Goal: Find contact information: Find contact information

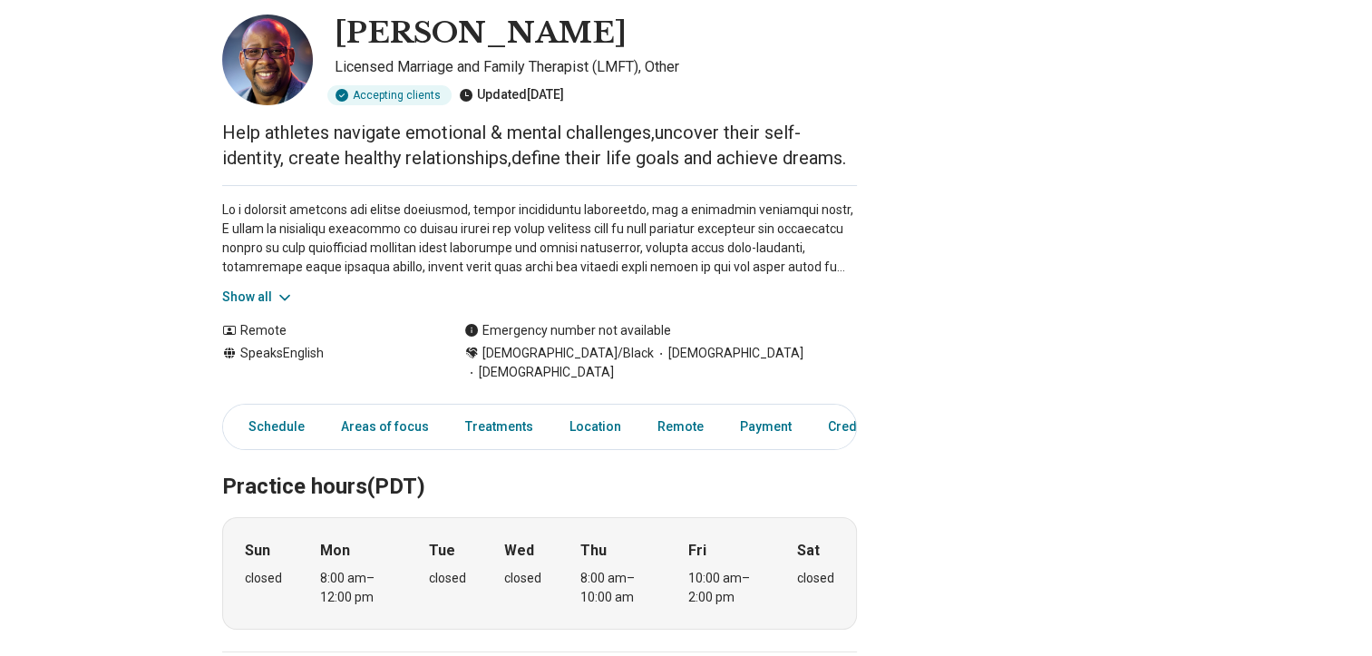
scroll to position [272, 0]
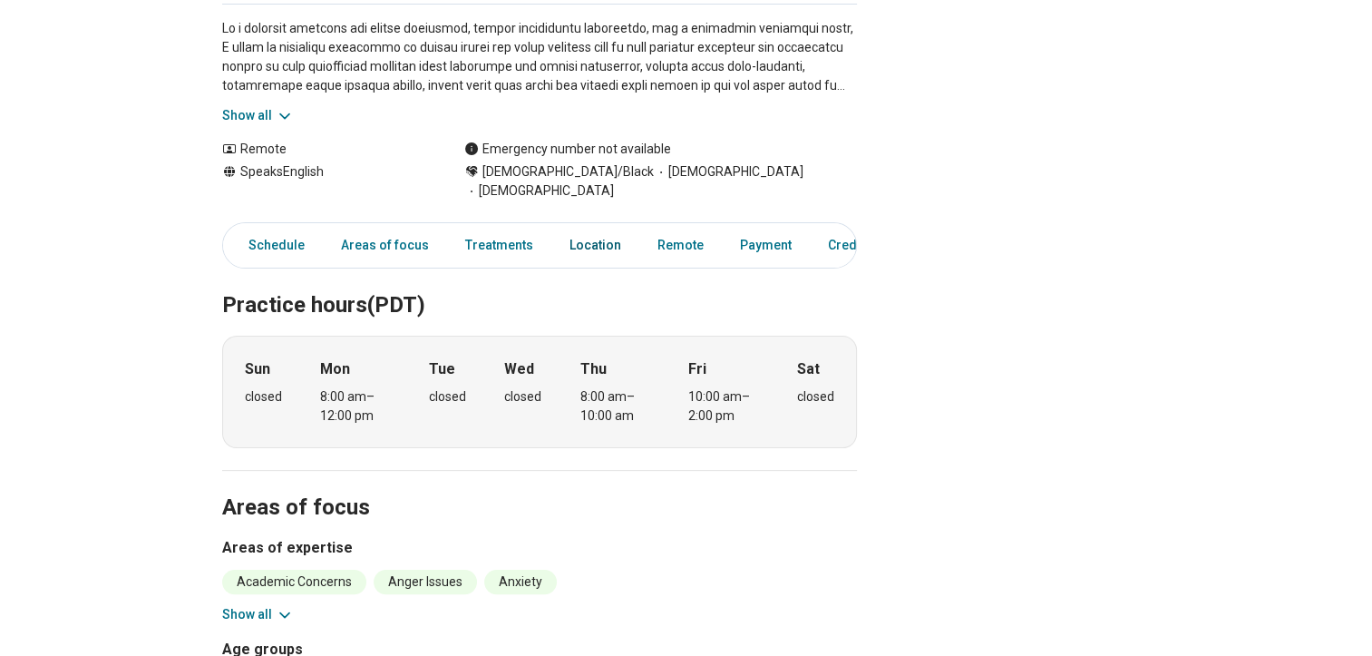
click at [580, 228] on link "Location" at bounding box center [595, 245] width 73 height 37
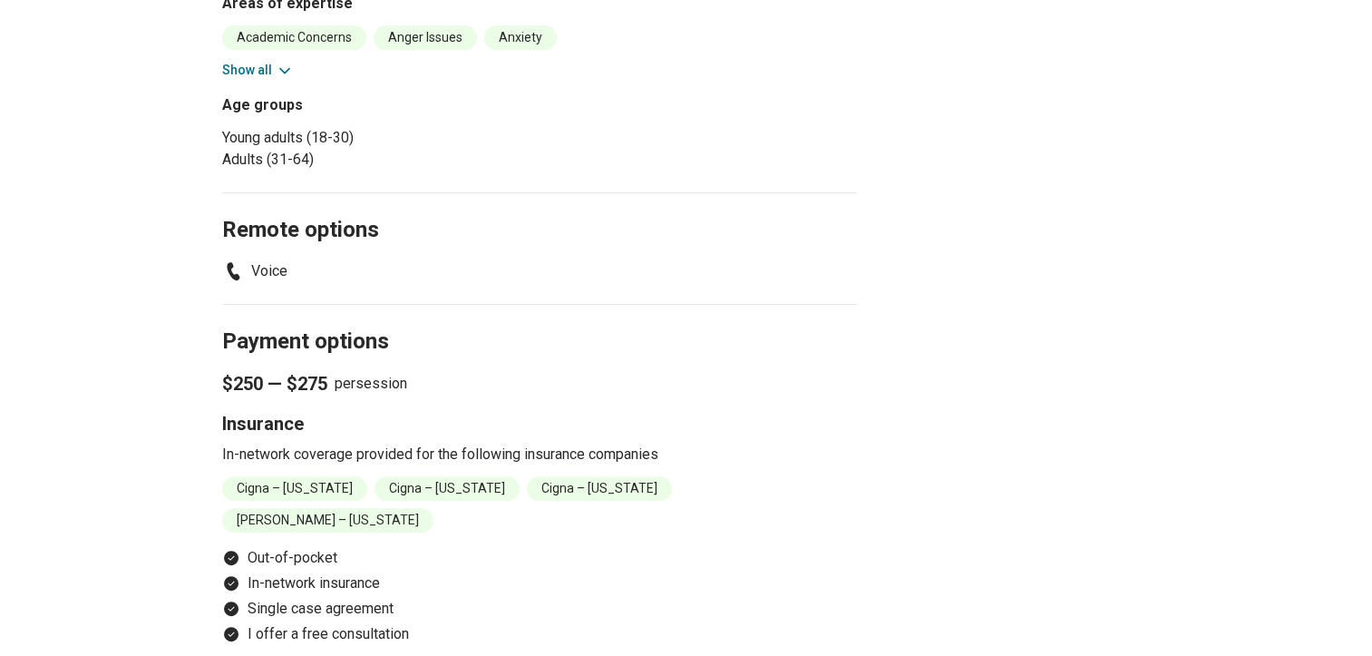
scroll to position [907, 0]
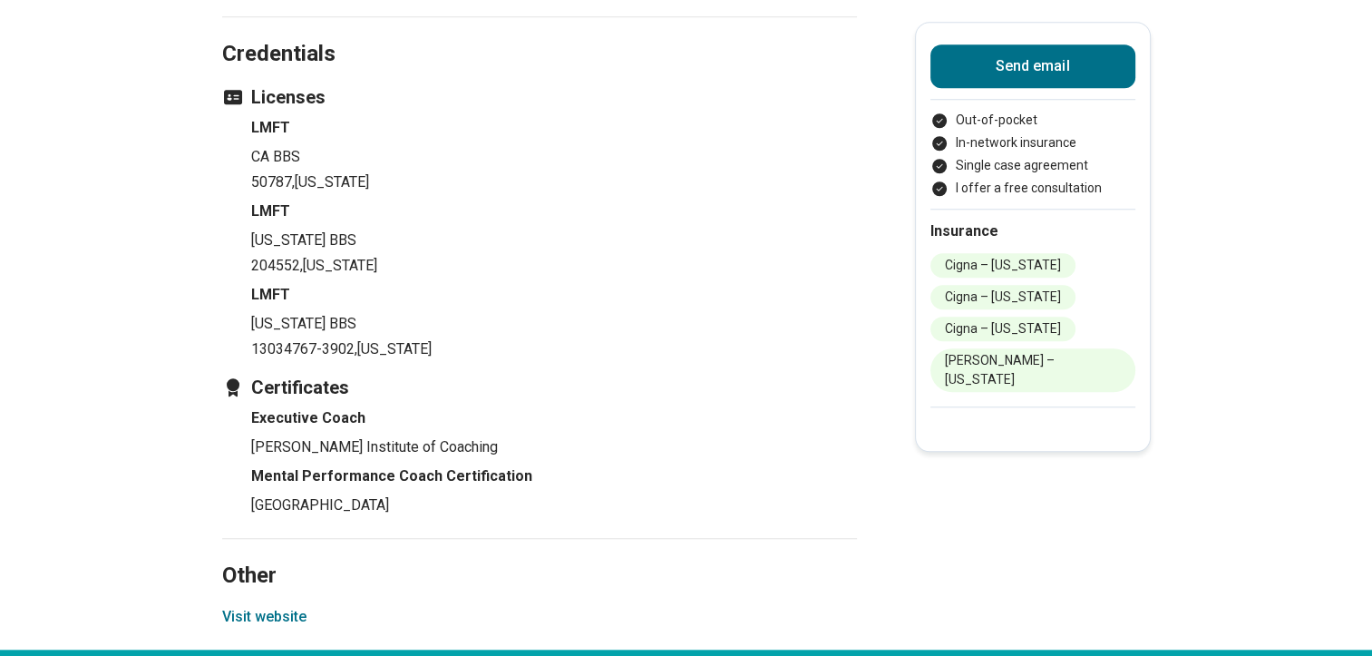
scroll to position [1632, 0]
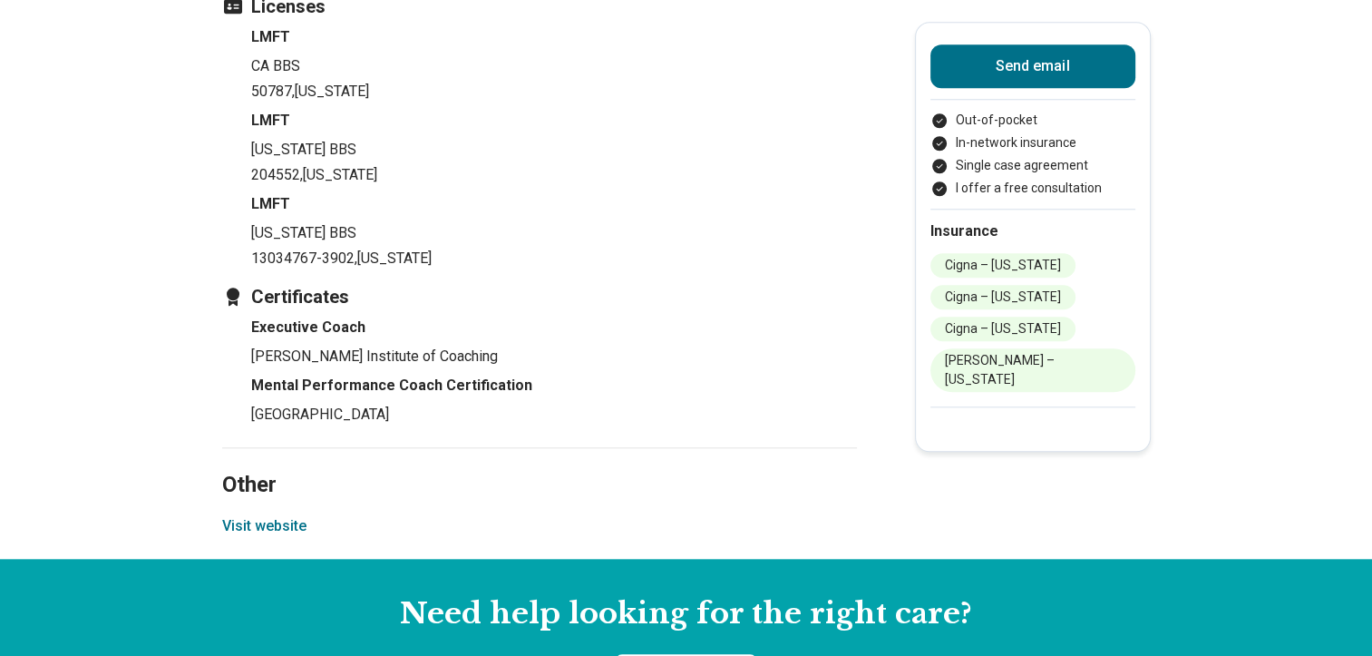
click at [279, 515] on button "Visit website" at bounding box center [264, 526] width 84 height 22
click at [765, 133] on ul "LMFT CA BBS 50787 , California LMFT Texas BBS 204552 , Texas LMFT Utah BBS 1303…" at bounding box center [539, 147] width 635 height 243
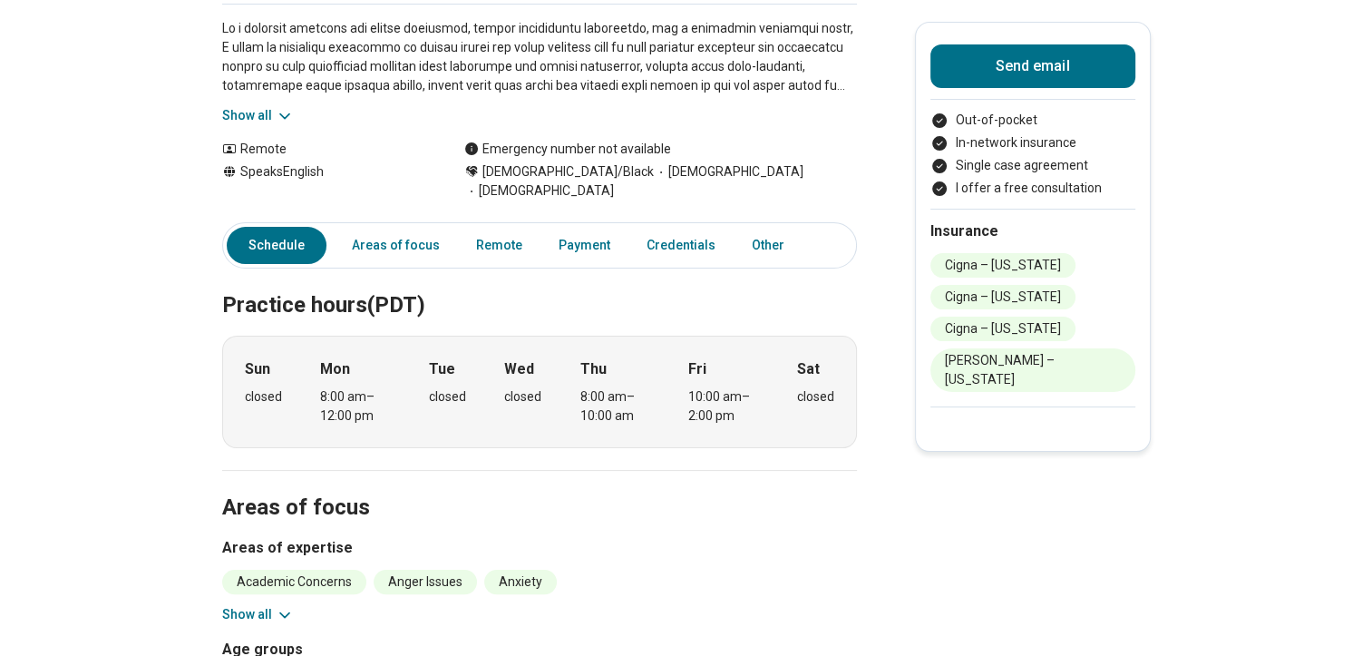
scroll to position [0, 0]
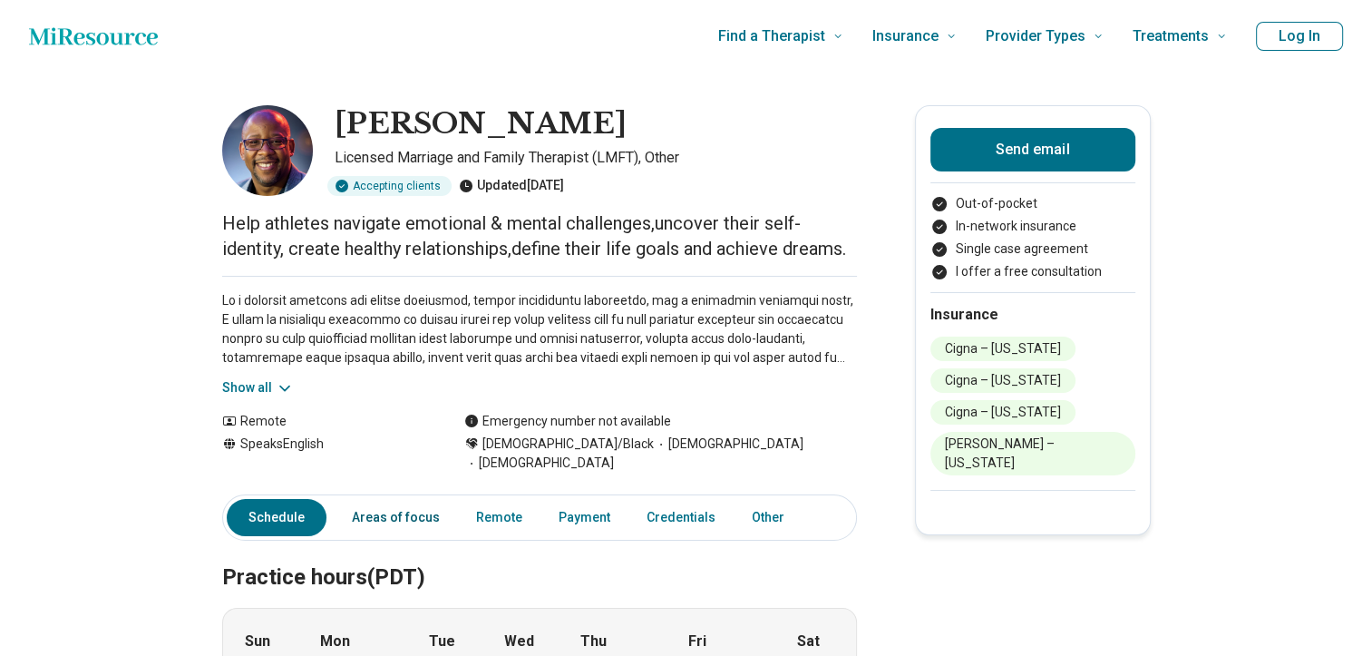
click at [376, 499] on link "Areas of focus" at bounding box center [396, 517] width 110 height 37
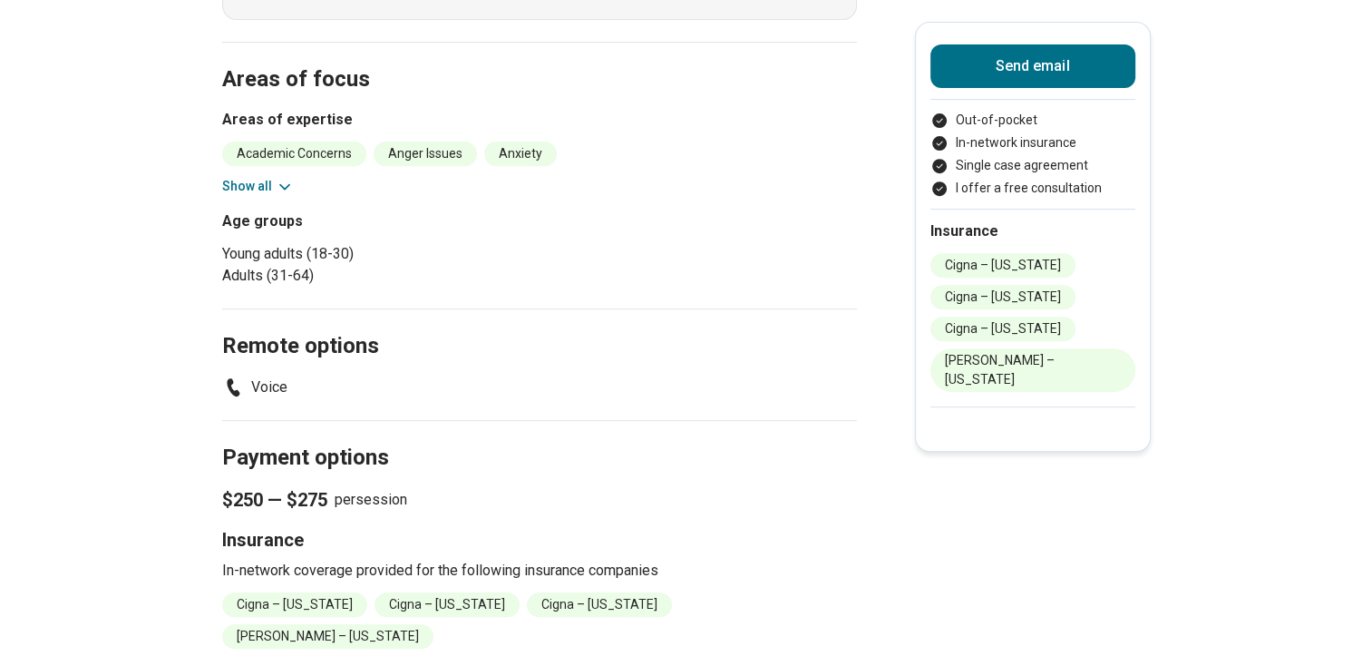
click at [236, 177] on button "Show all" at bounding box center [258, 186] width 72 height 19
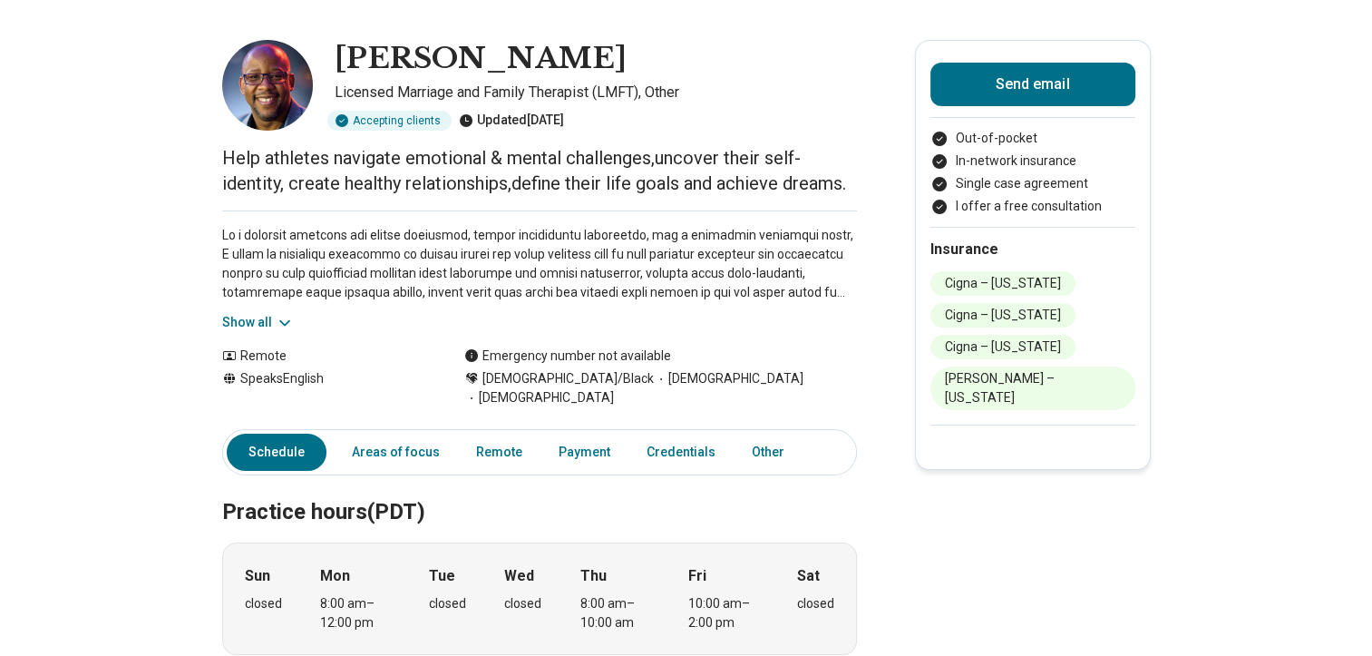
scroll to position [0, 0]
